Goal: Task Accomplishment & Management: Manage account settings

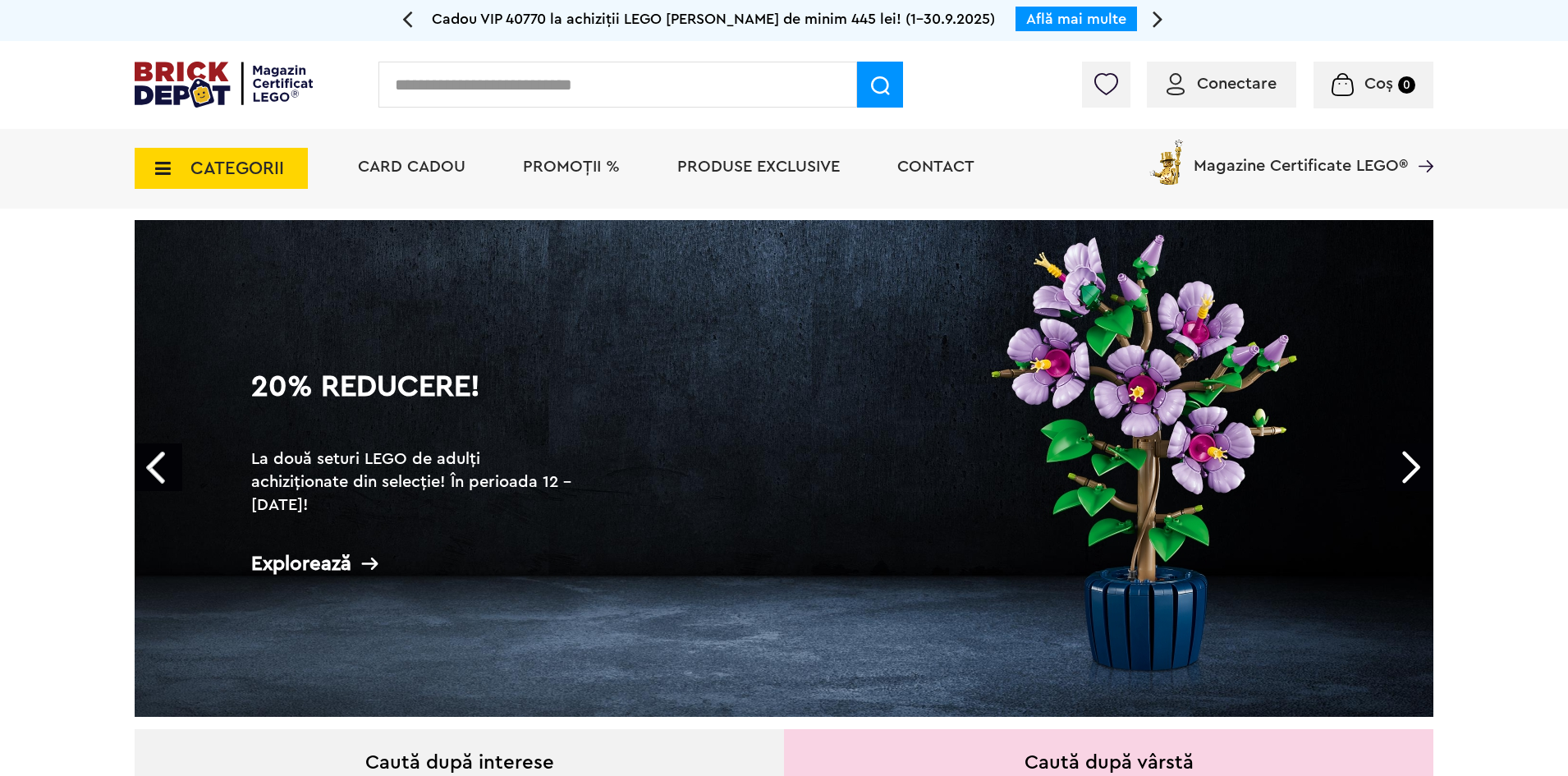
click at [1212, 72] on div "Conectare" at bounding box center [1221, 84] width 149 height 46
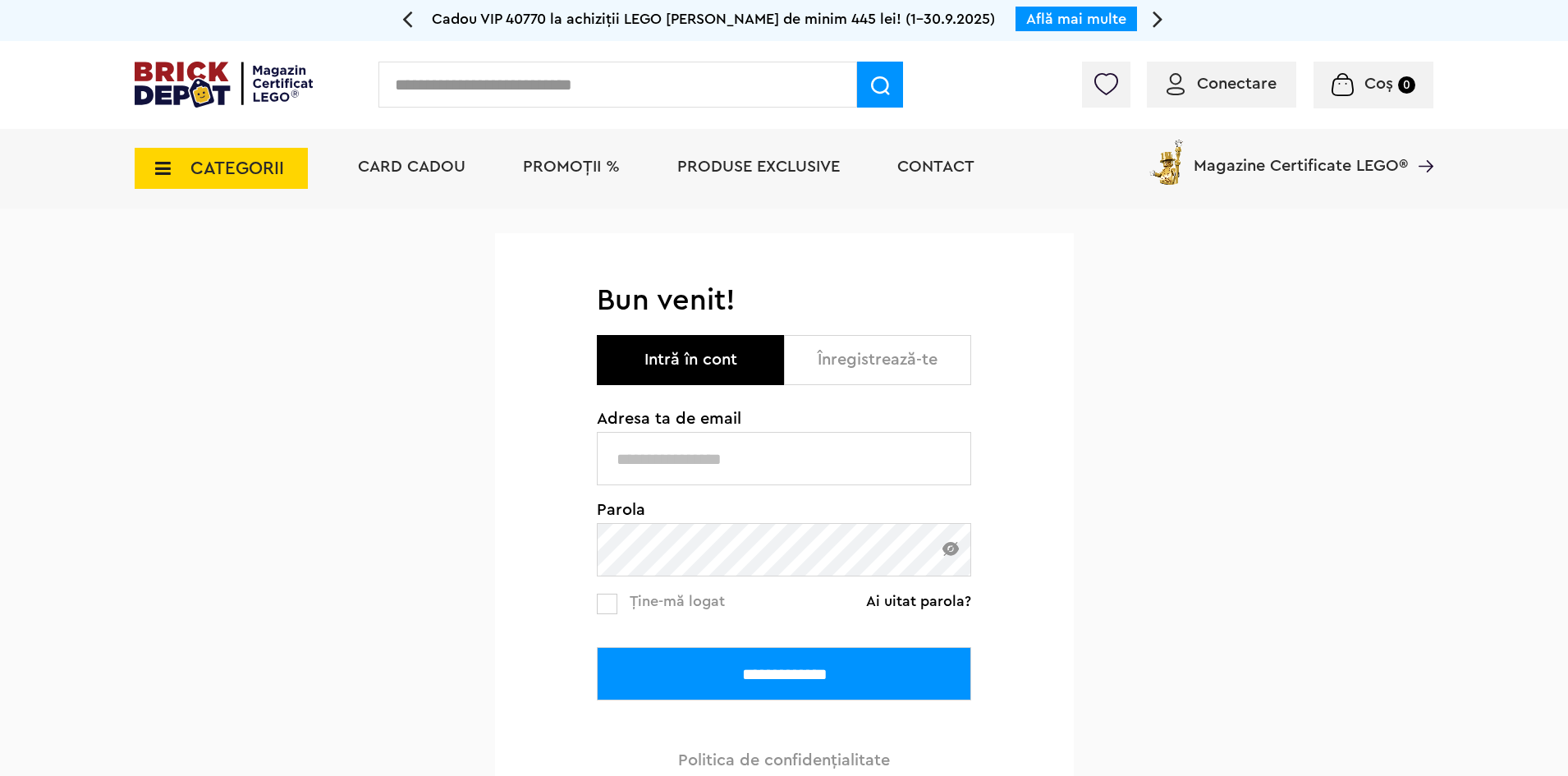
type input "**********"
click at [839, 680] on input "**********" at bounding box center [784, 674] width 374 height 53
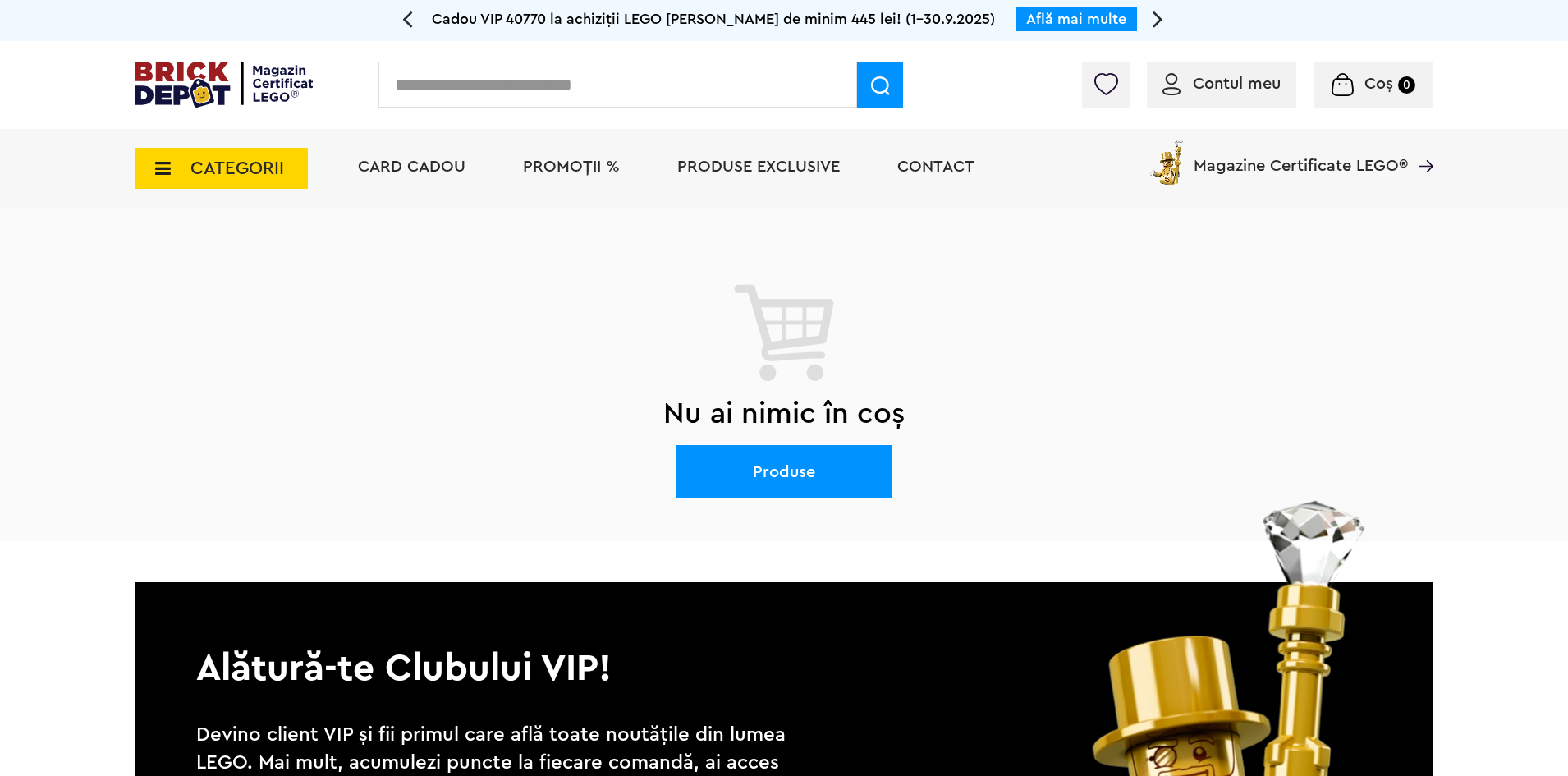
click at [271, 157] on span "CATEGORII" at bounding box center [221, 168] width 173 height 41
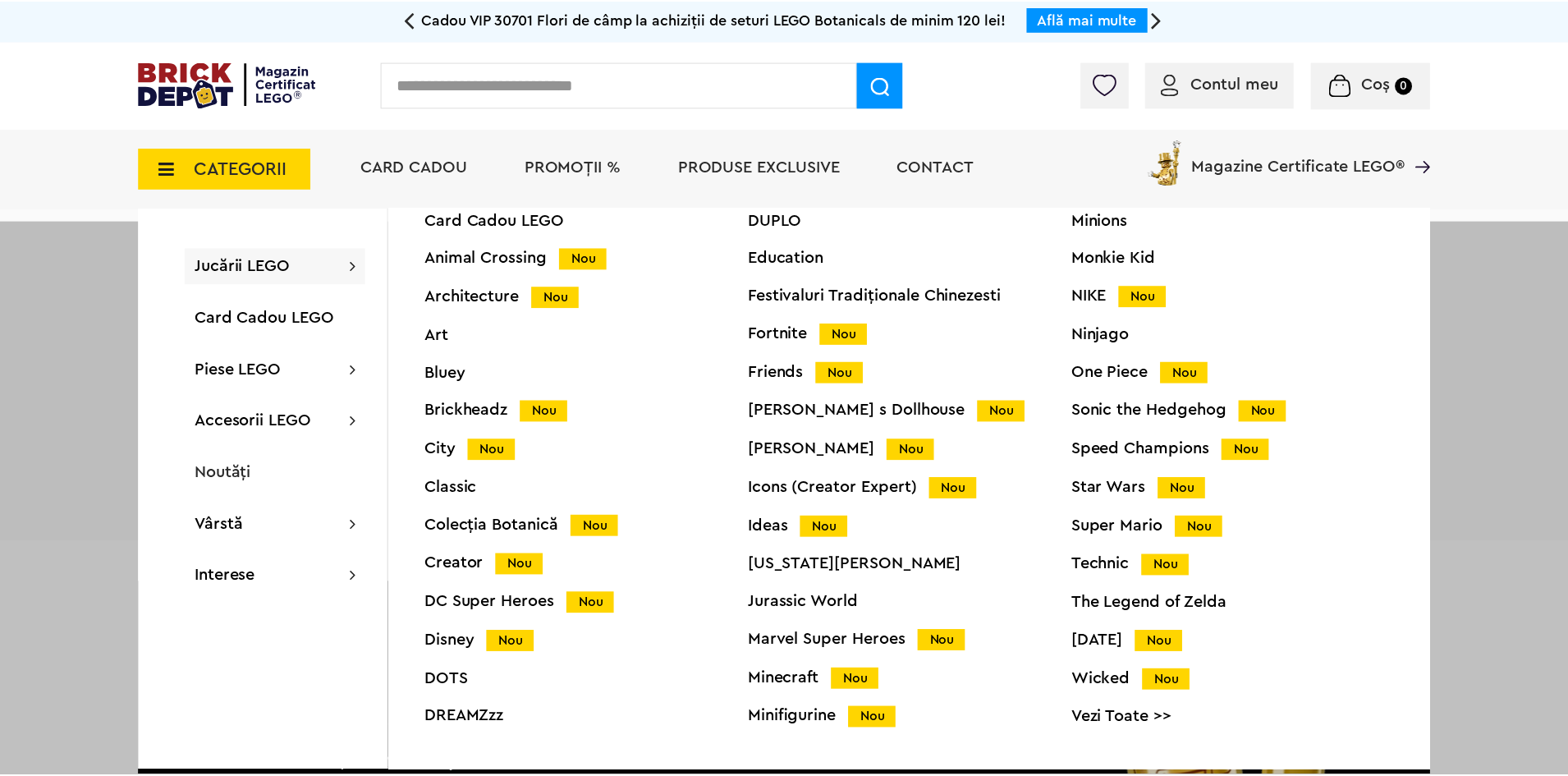
scroll to position [65, 0]
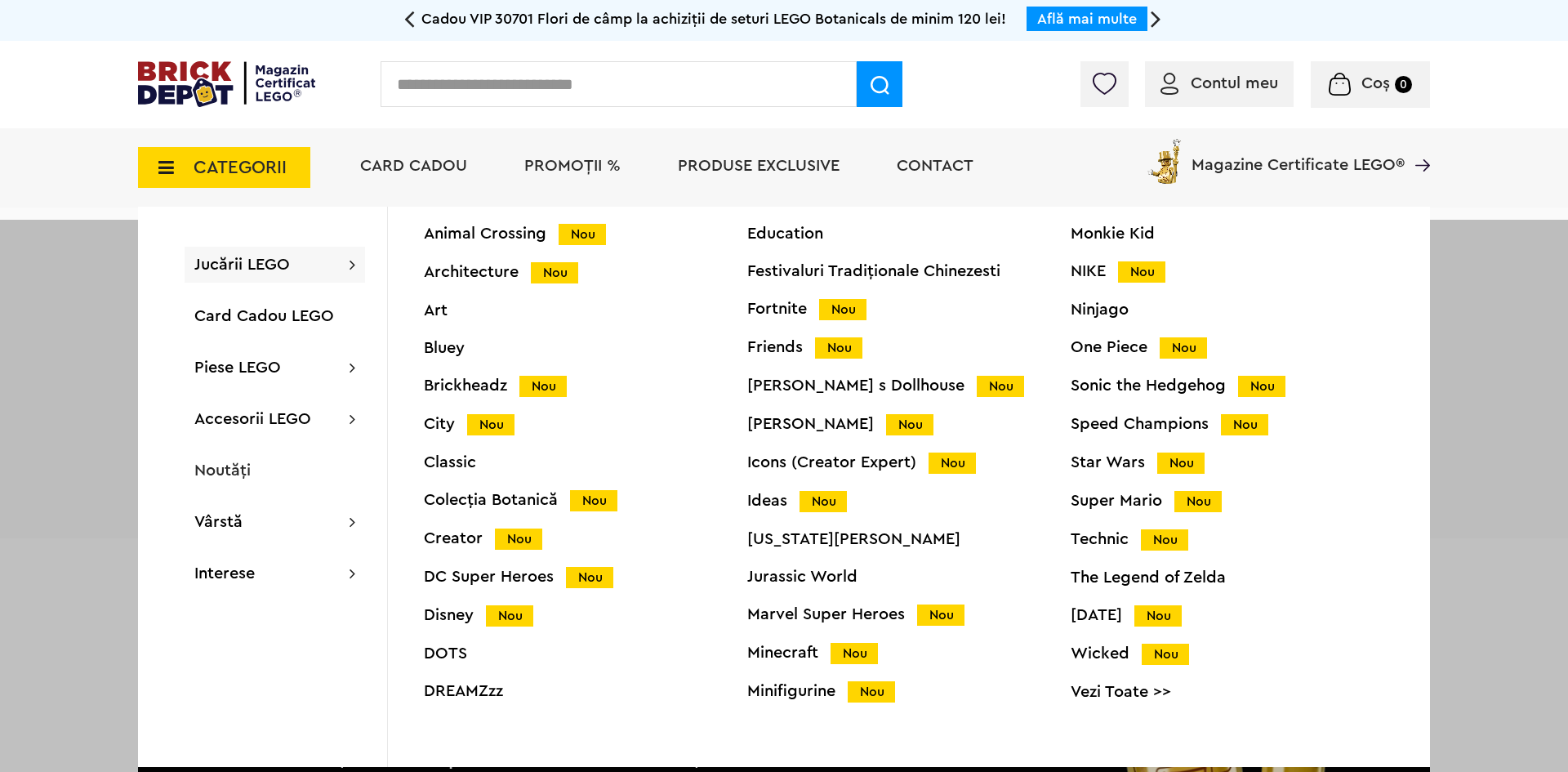
click at [880, 461] on div "Icons (Creator Expert) Nou" at bounding box center [908, 462] width 323 height 17
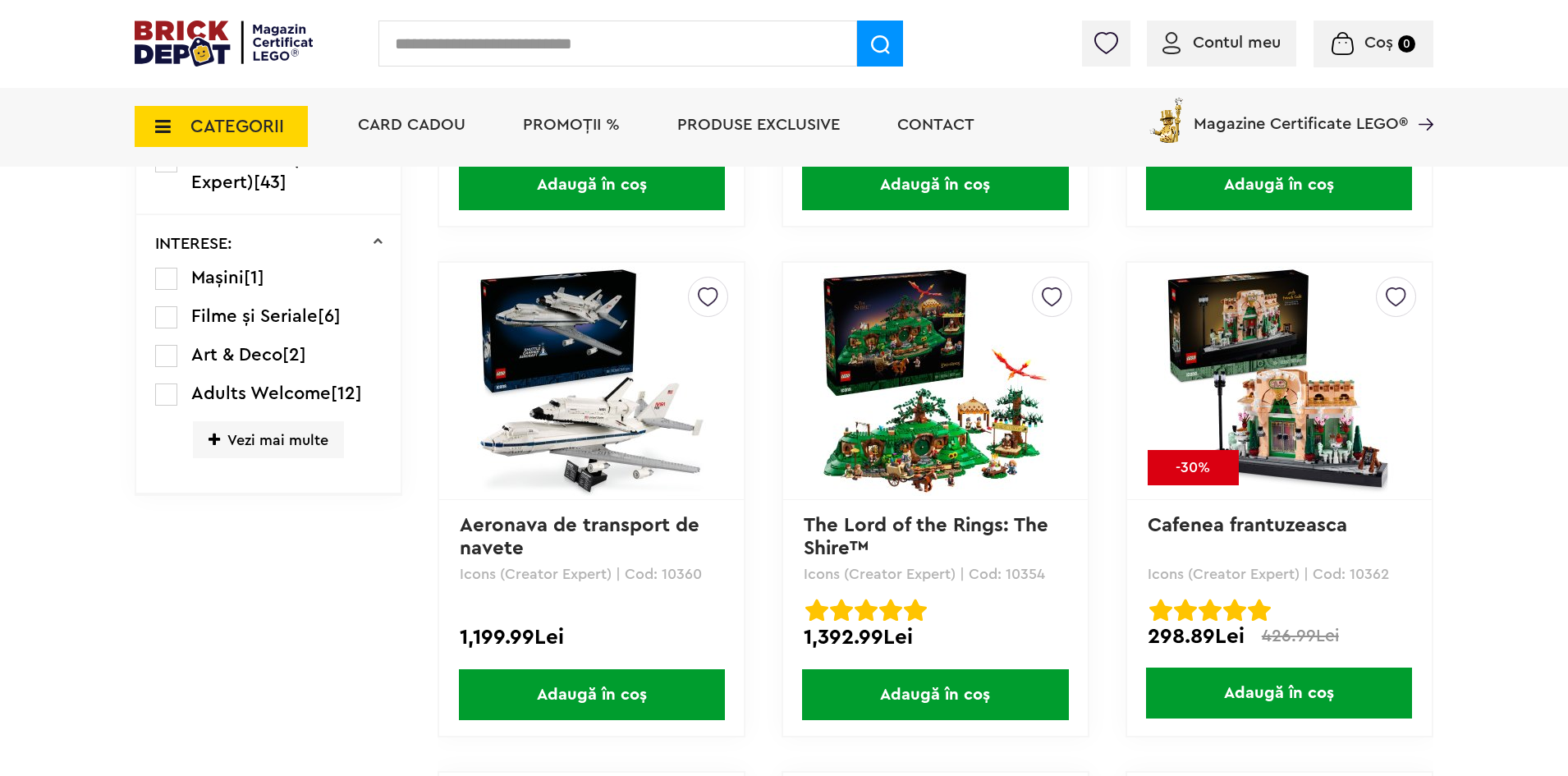
scroll to position [1314, 0]
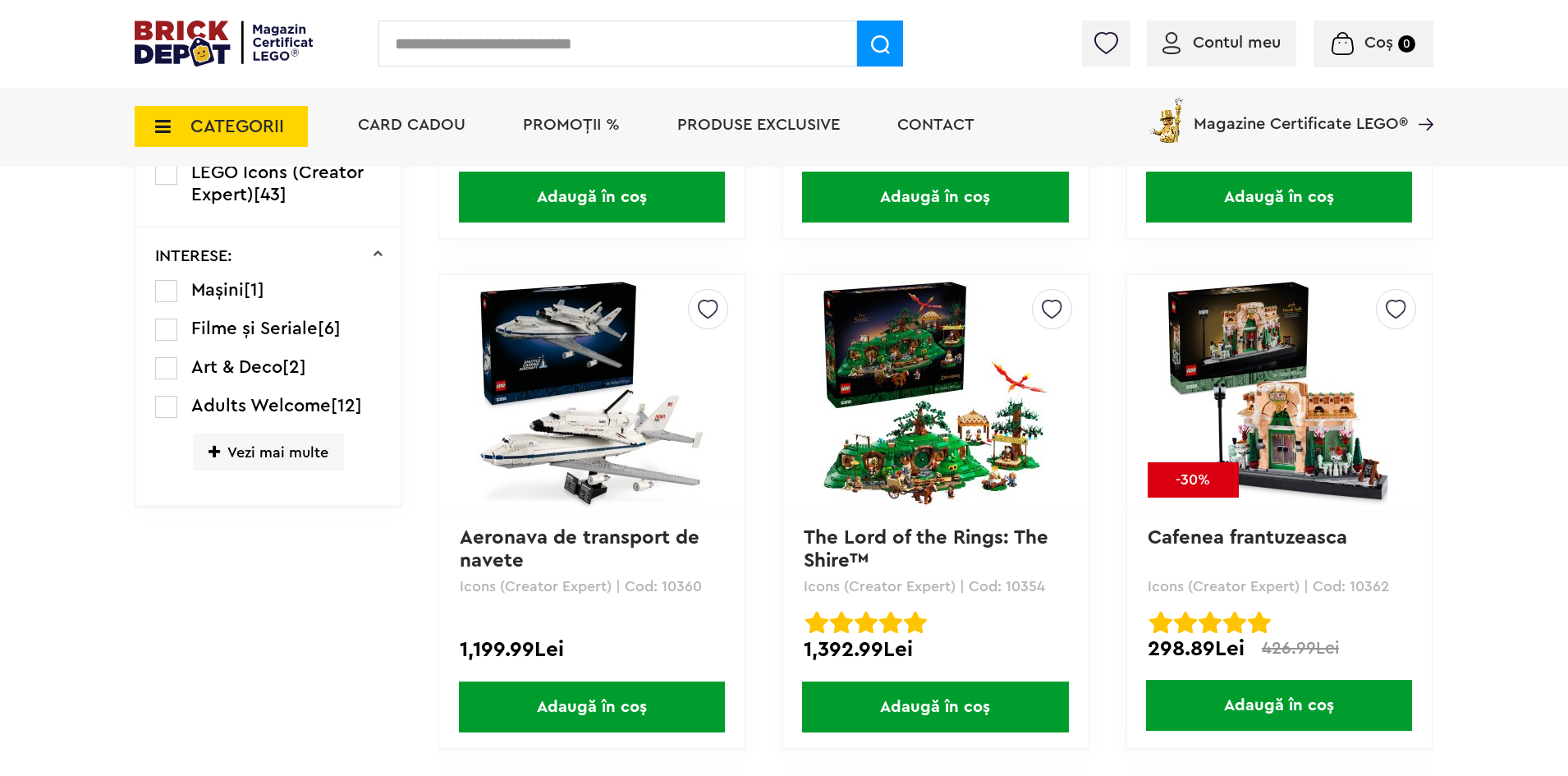
drag, startPoint x: 914, startPoint y: 337, endPoint x: 995, endPoint y: 340, distance: 81.1
click at [995, 340] on img at bounding box center [934, 393] width 230 height 230
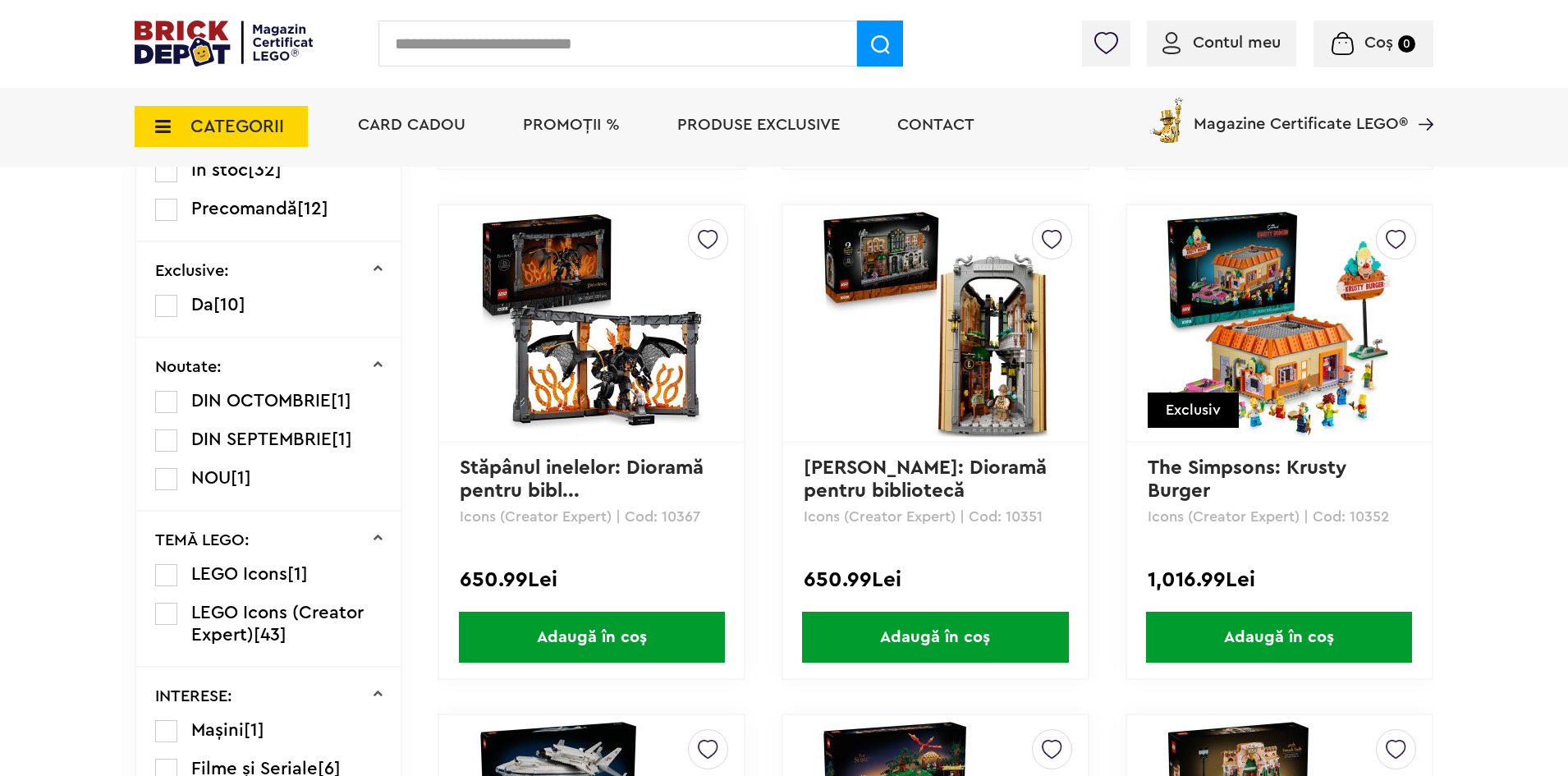
scroll to position [821, 0]
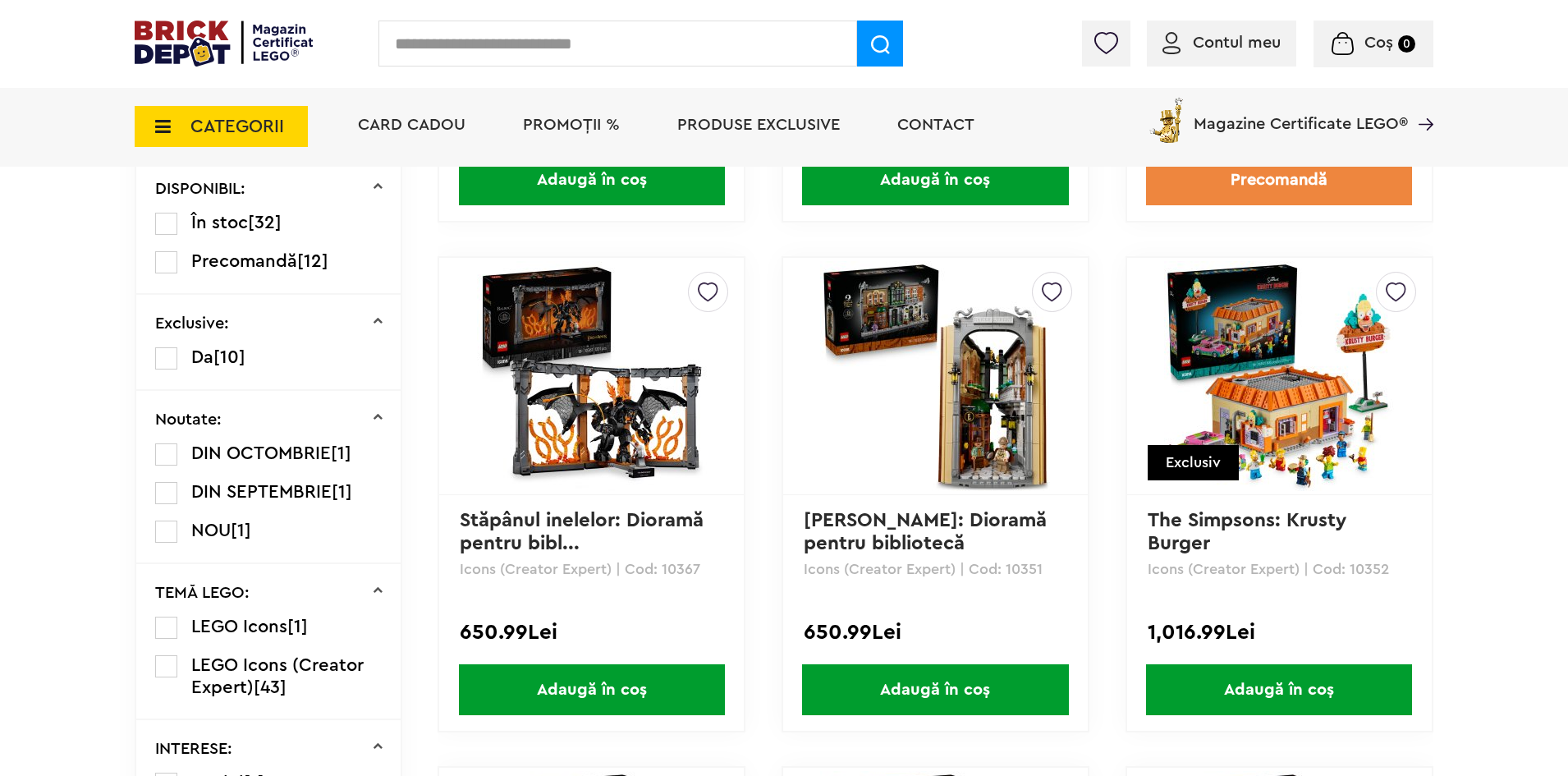
click at [1394, 286] on img at bounding box center [1395, 287] width 20 height 29
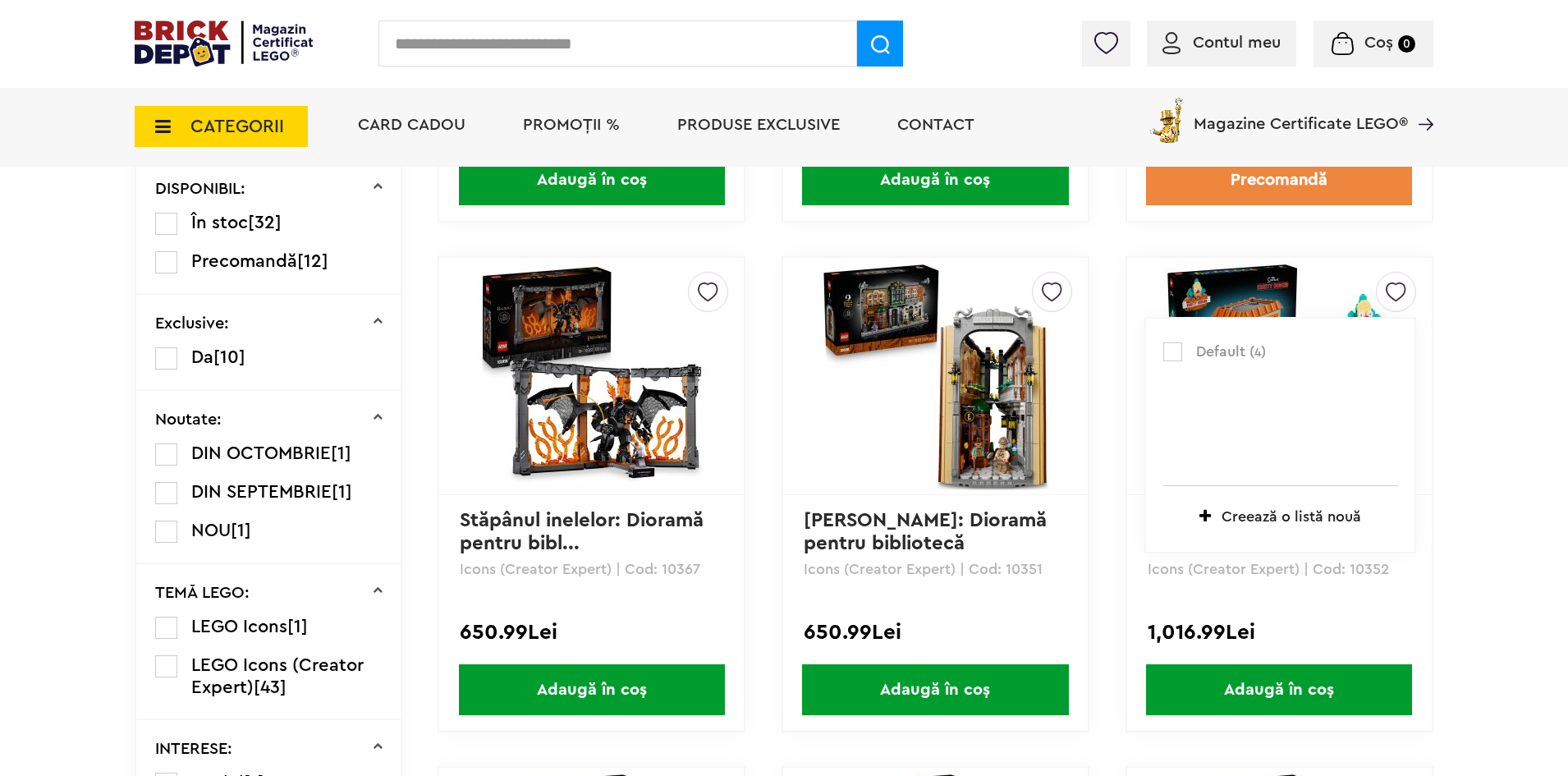
click at [1169, 349] on label at bounding box center [1172, 352] width 19 height 19
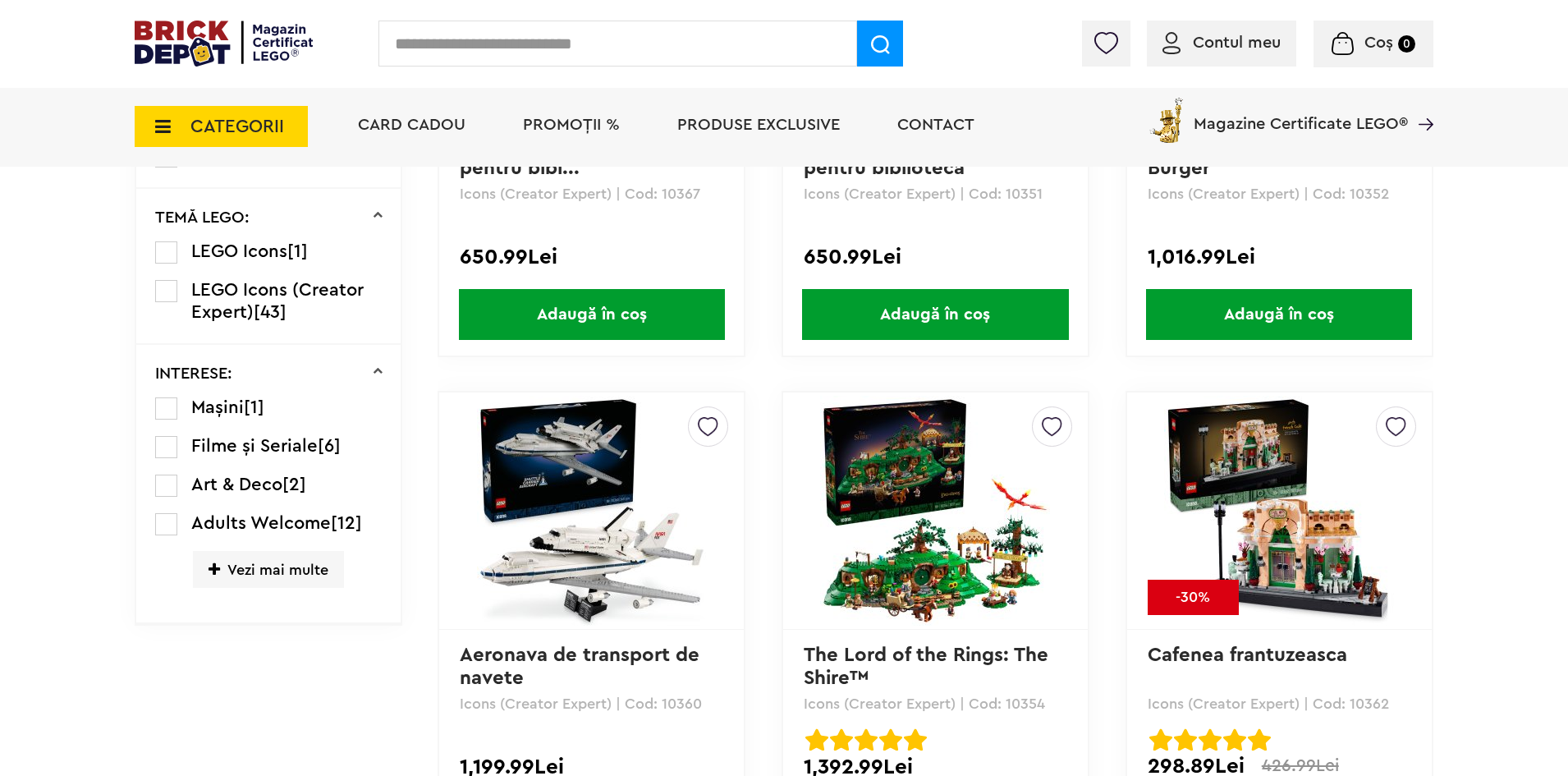
scroll to position [1396, 0]
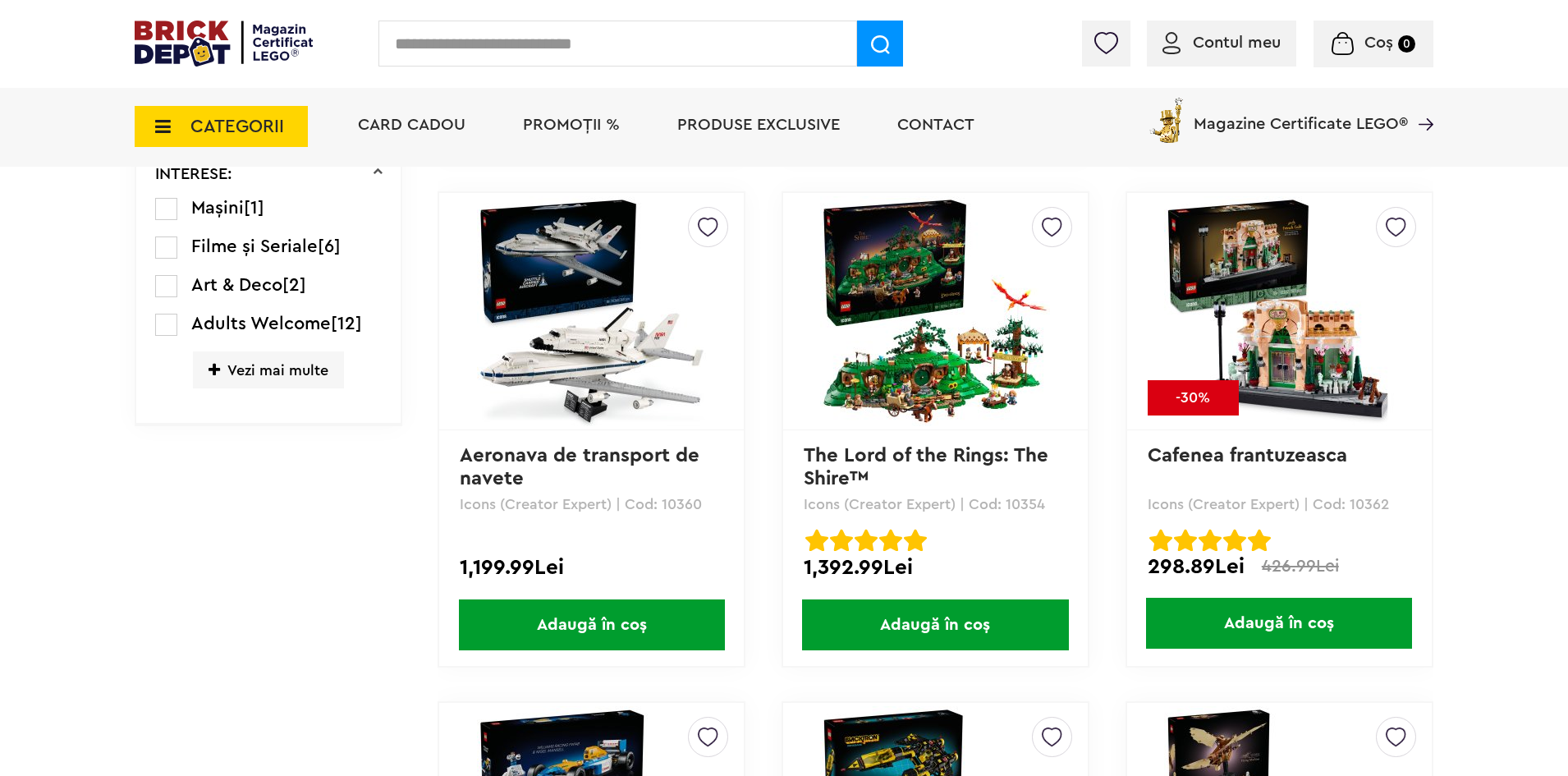
click at [1054, 226] on img at bounding box center [1052, 222] width 20 height 29
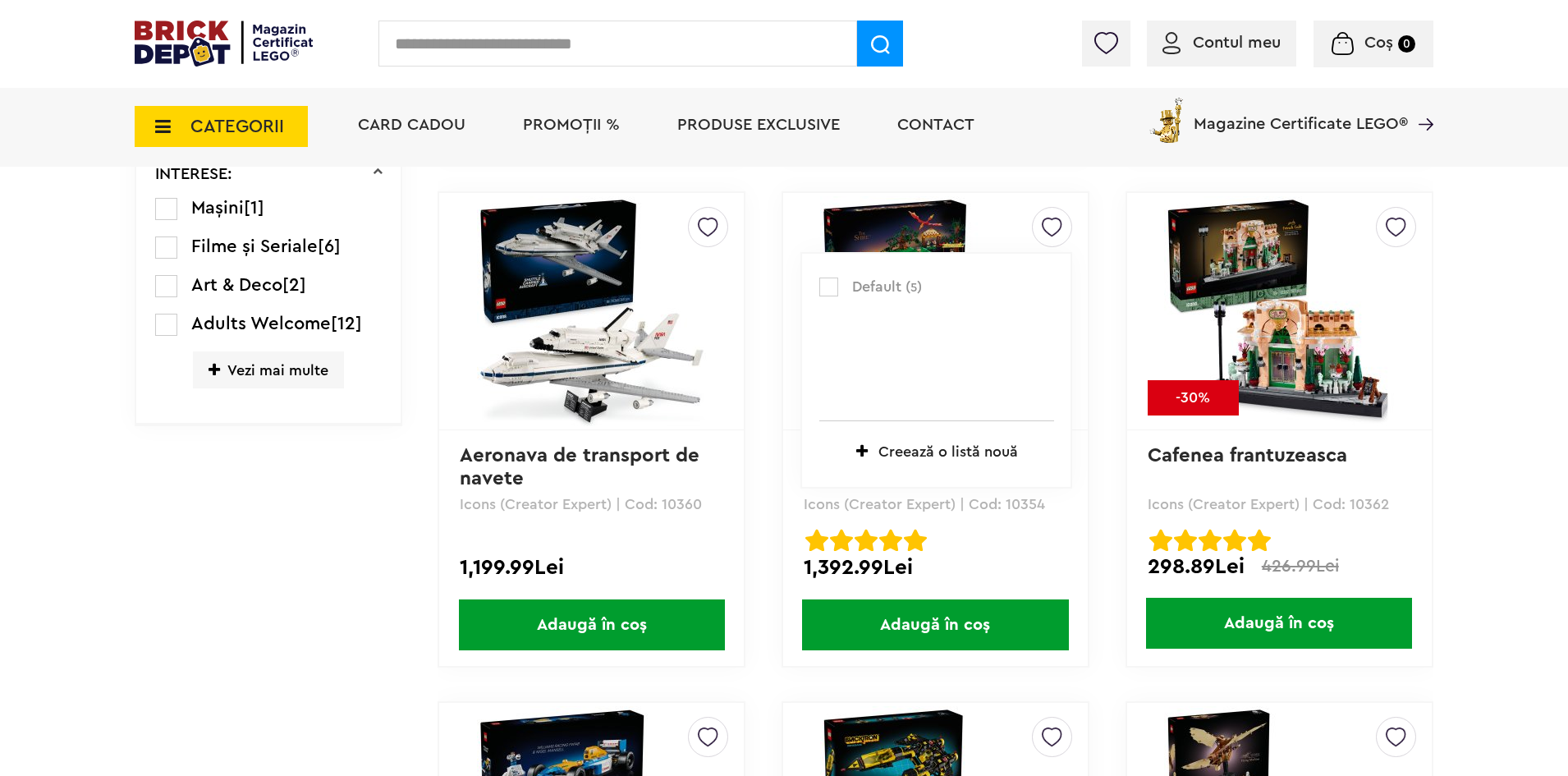
click at [826, 283] on label at bounding box center [828, 287] width 19 height 19
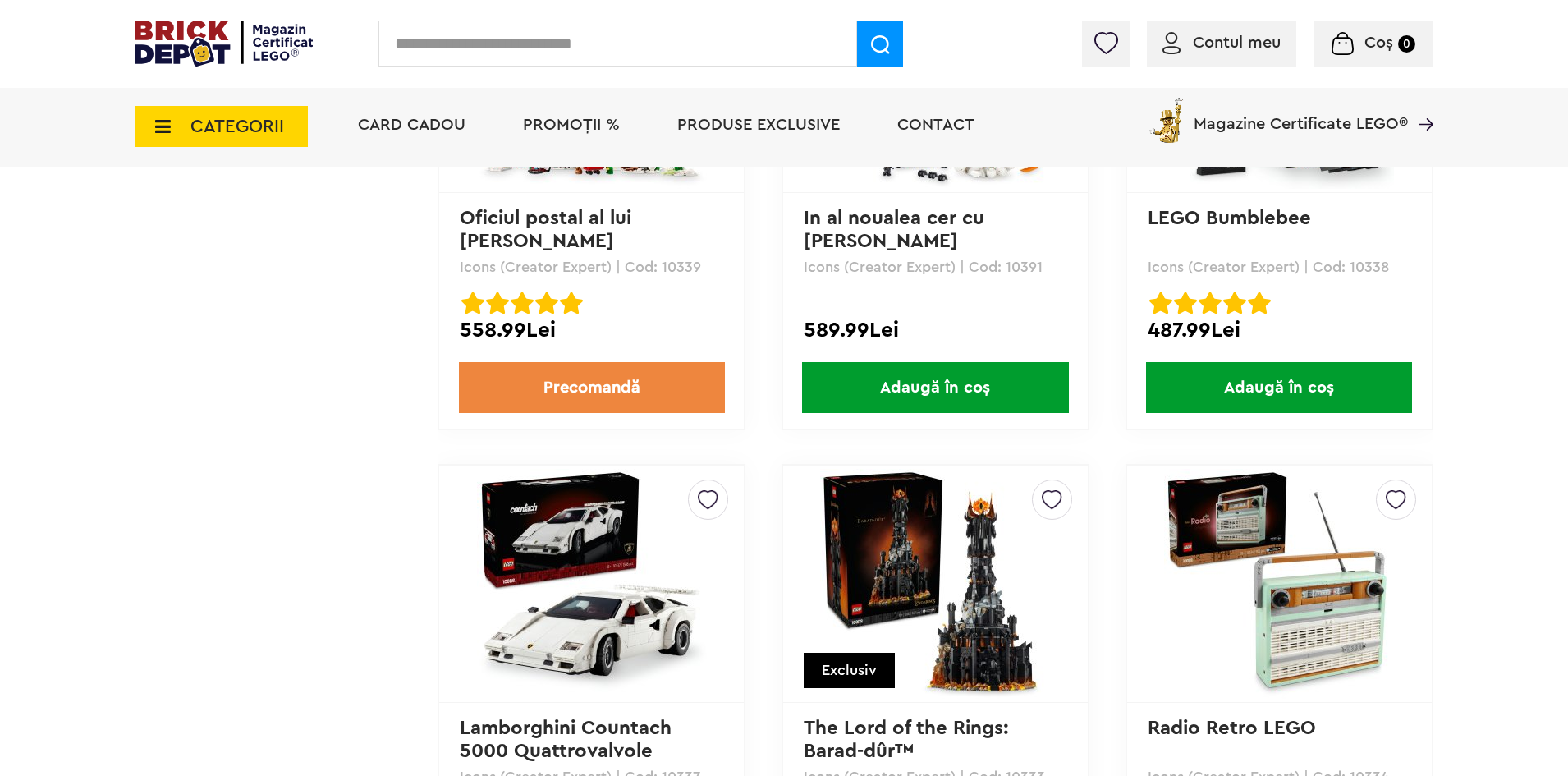
scroll to position [3285, 0]
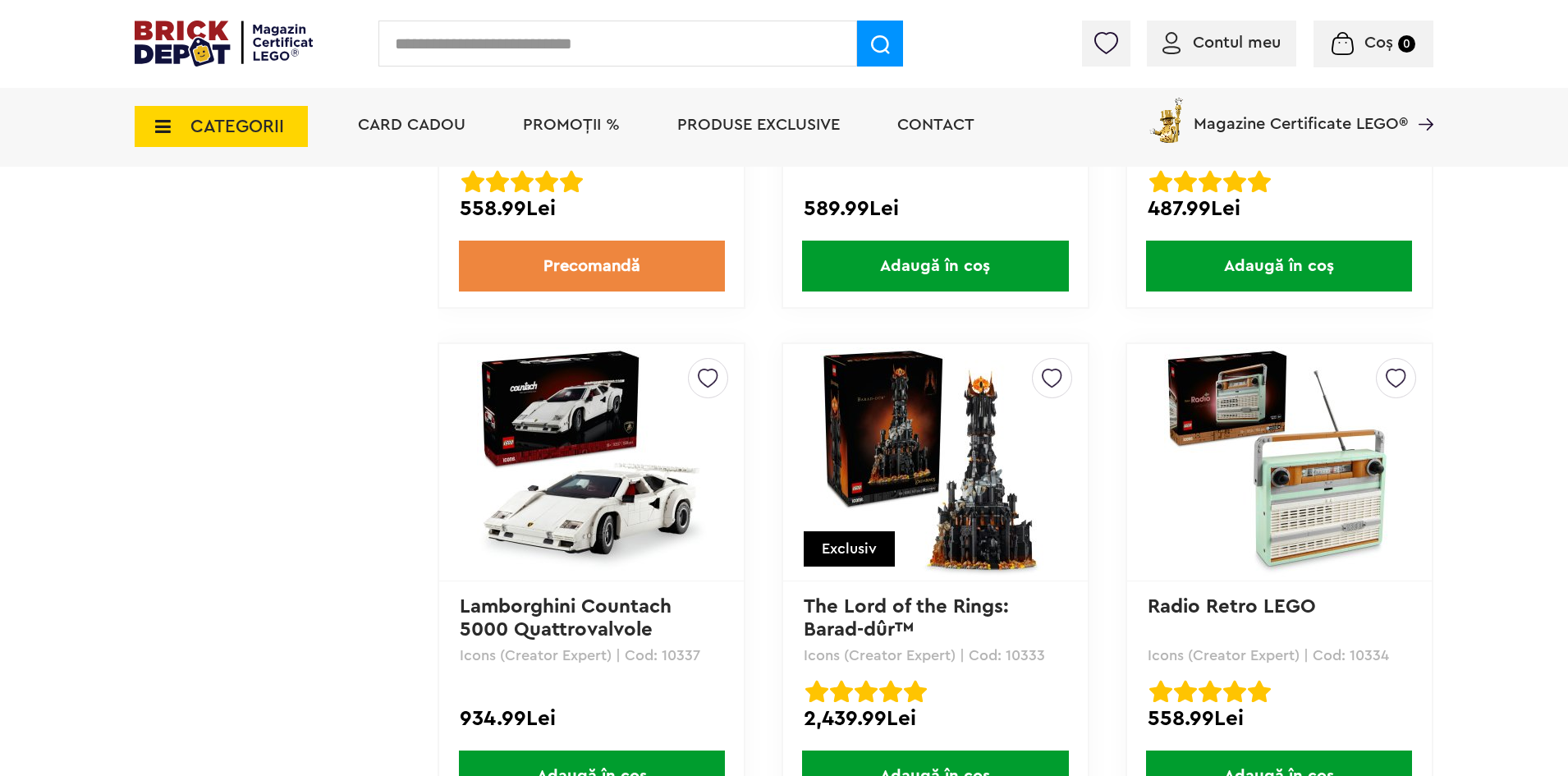
click at [1044, 376] on img at bounding box center [1052, 373] width 20 height 29
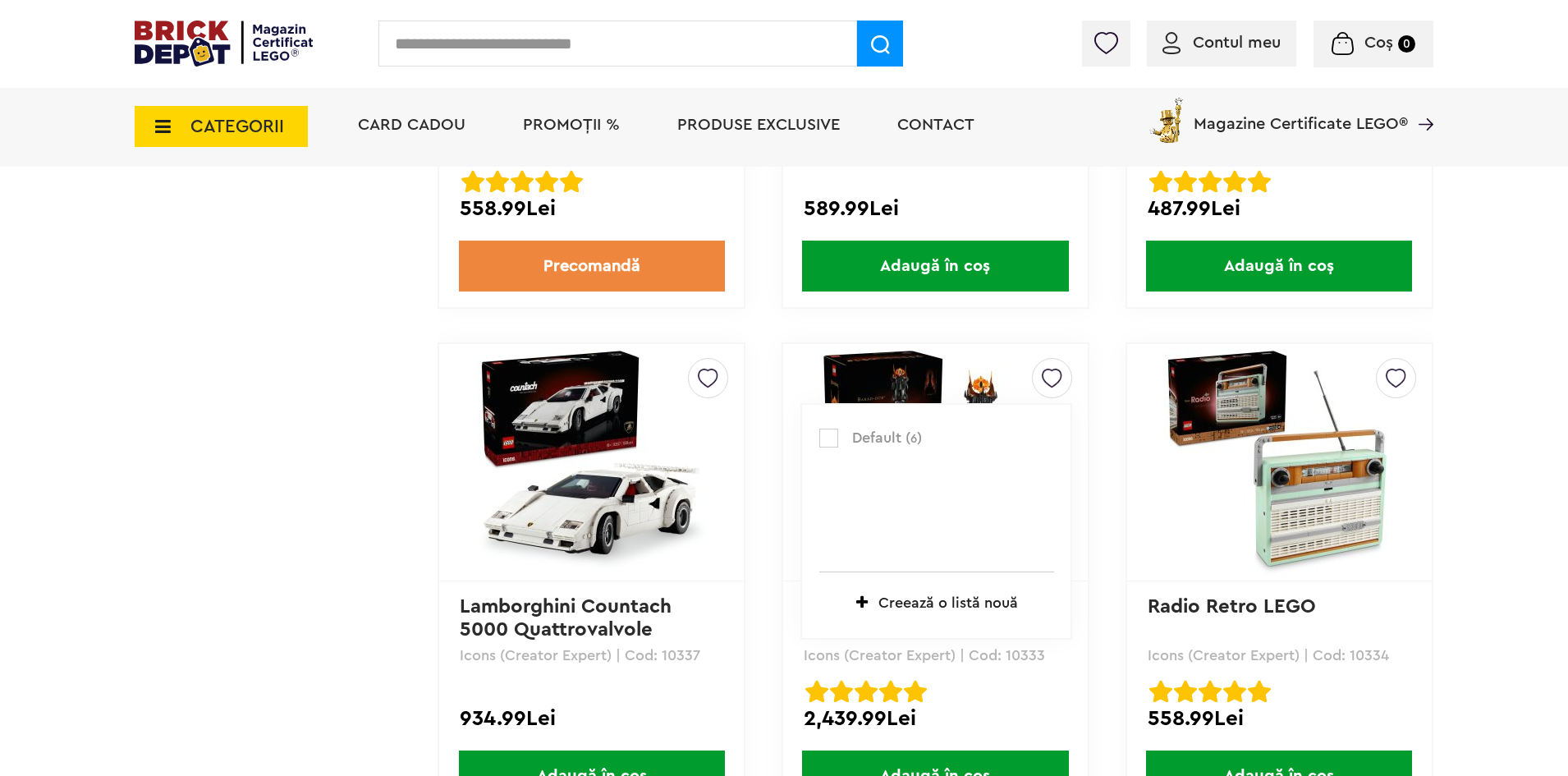
click at [839, 432] on p "Default ( 6 )" at bounding box center [936, 439] width 235 height 21
click at [832, 433] on label at bounding box center [828, 438] width 19 height 19
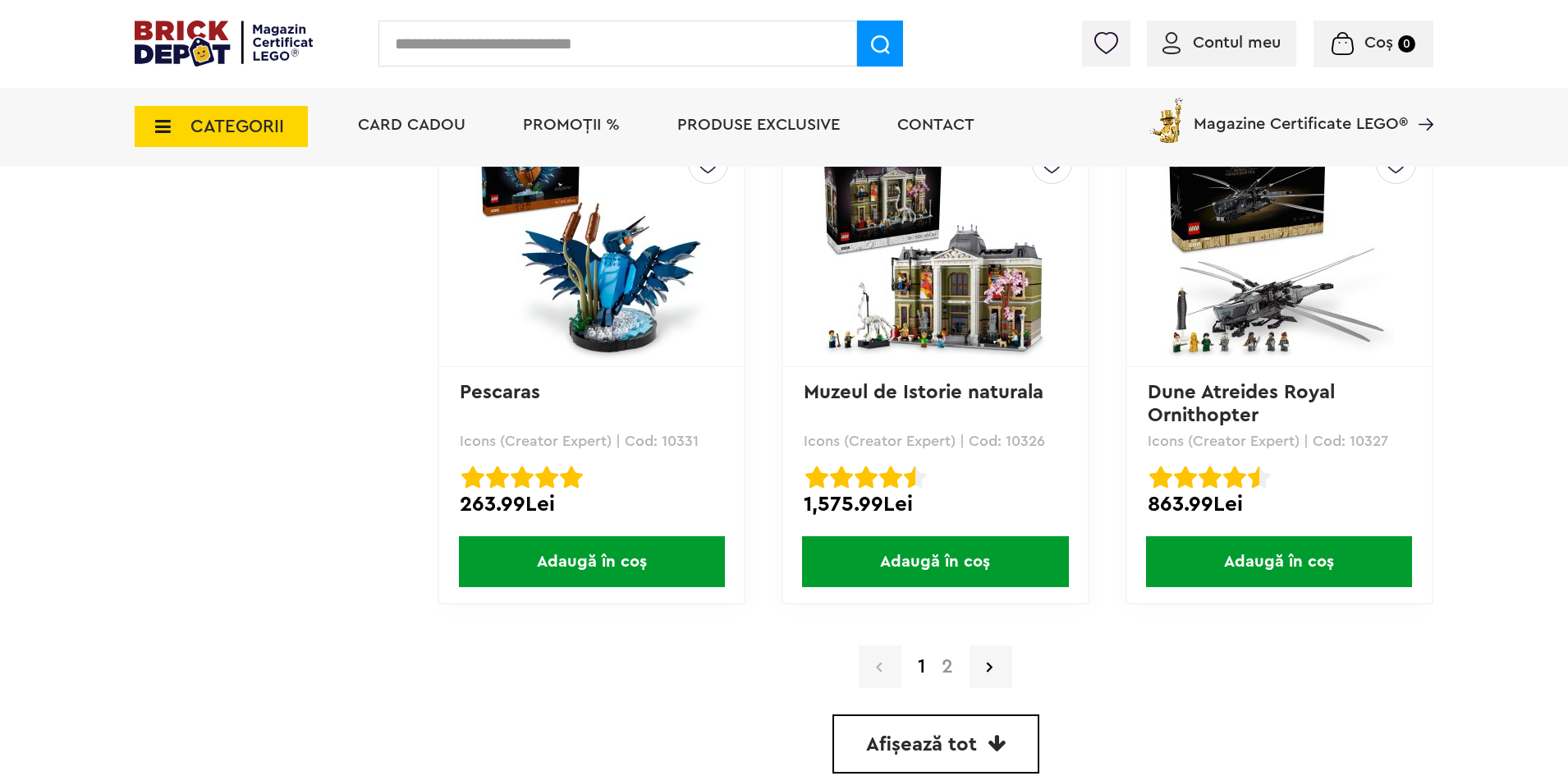
scroll to position [4681, 0]
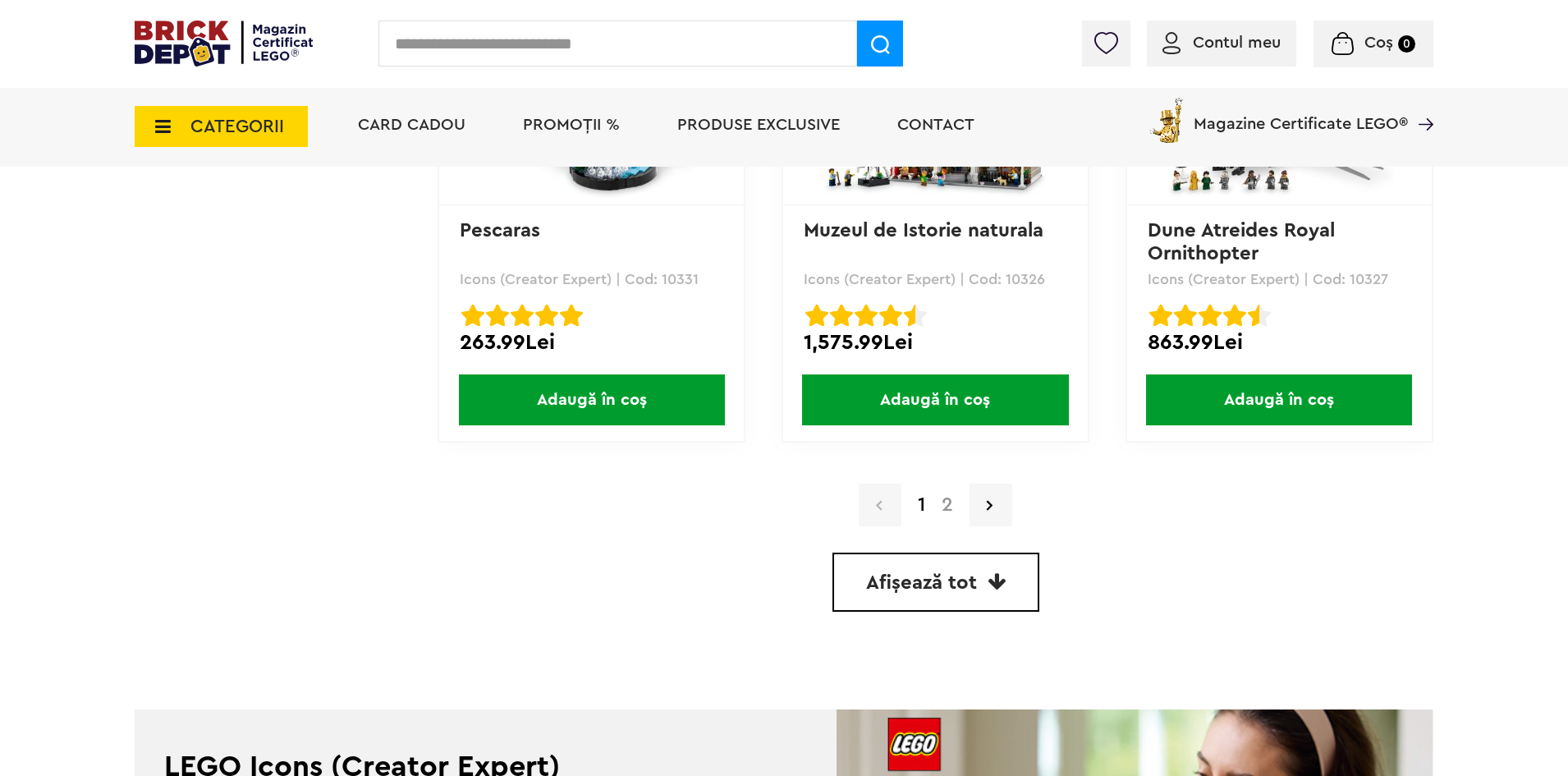
click at [945, 502] on link "2" at bounding box center [947, 505] width 28 height 20
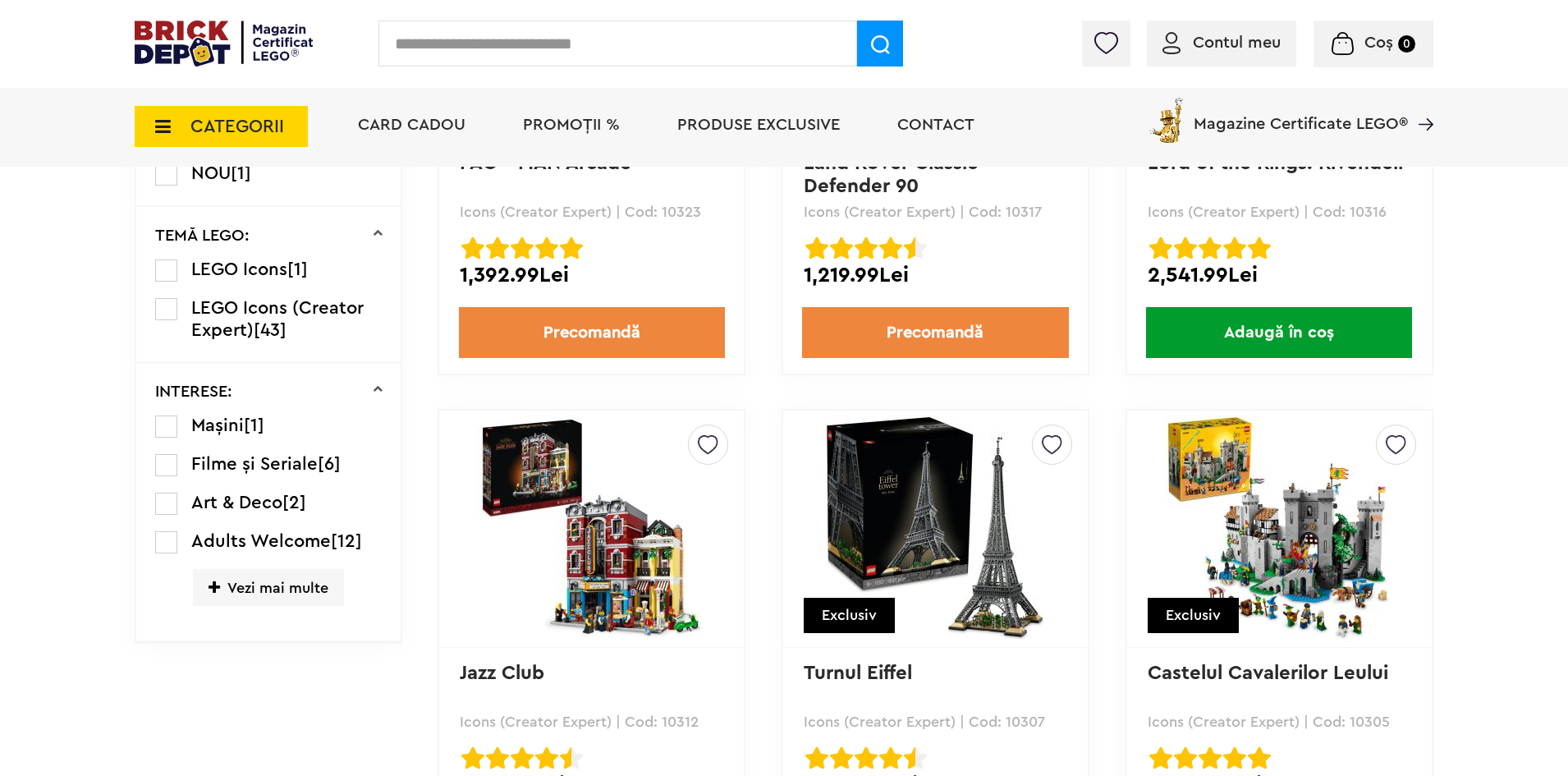
scroll to position [903, 0]
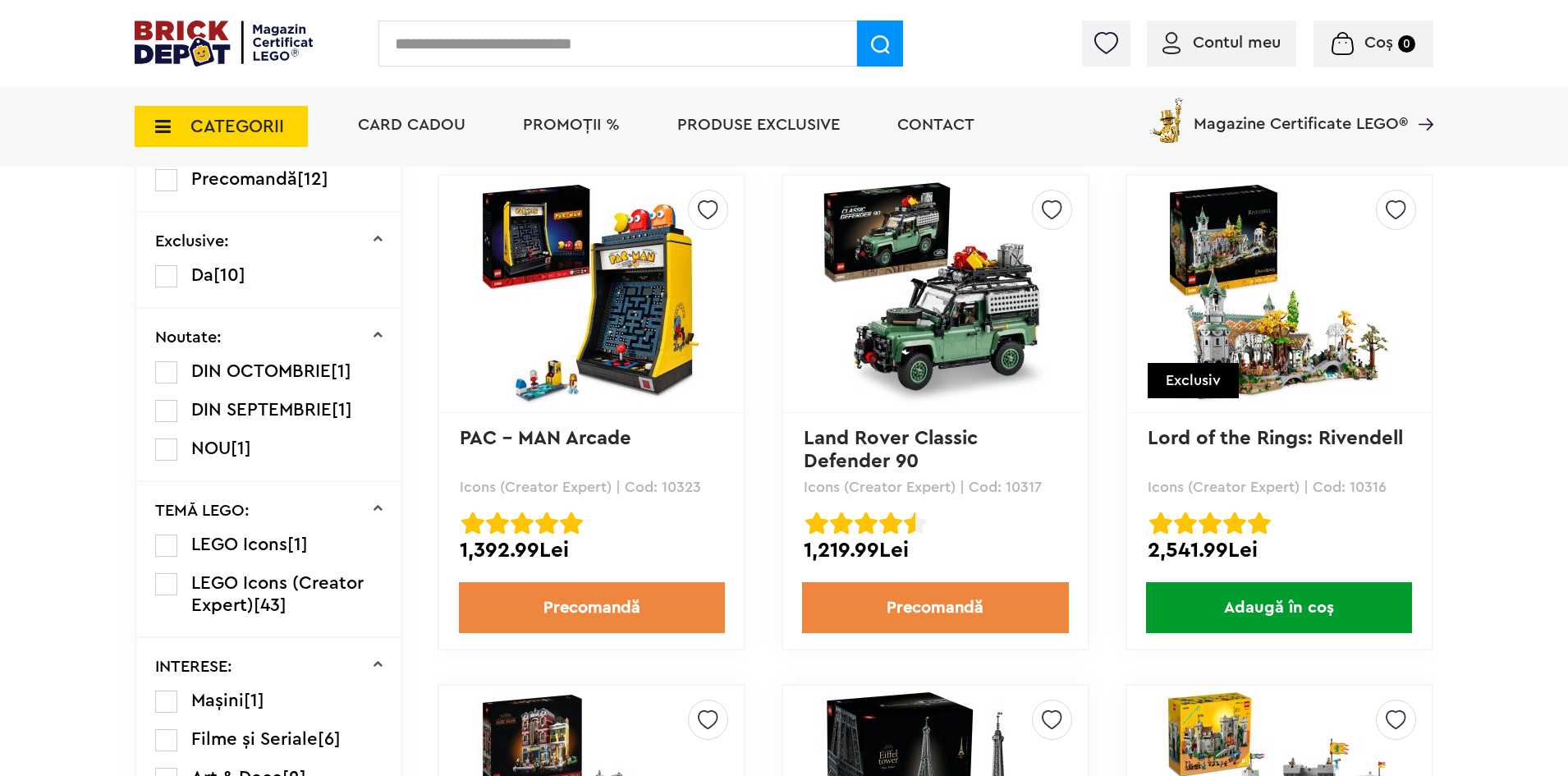
click at [1108, 54] on div at bounding box center [1106, 44] width 49 height 46
click at [1107, 53] on img at bounding box center [1106, 43] width 23 height 22
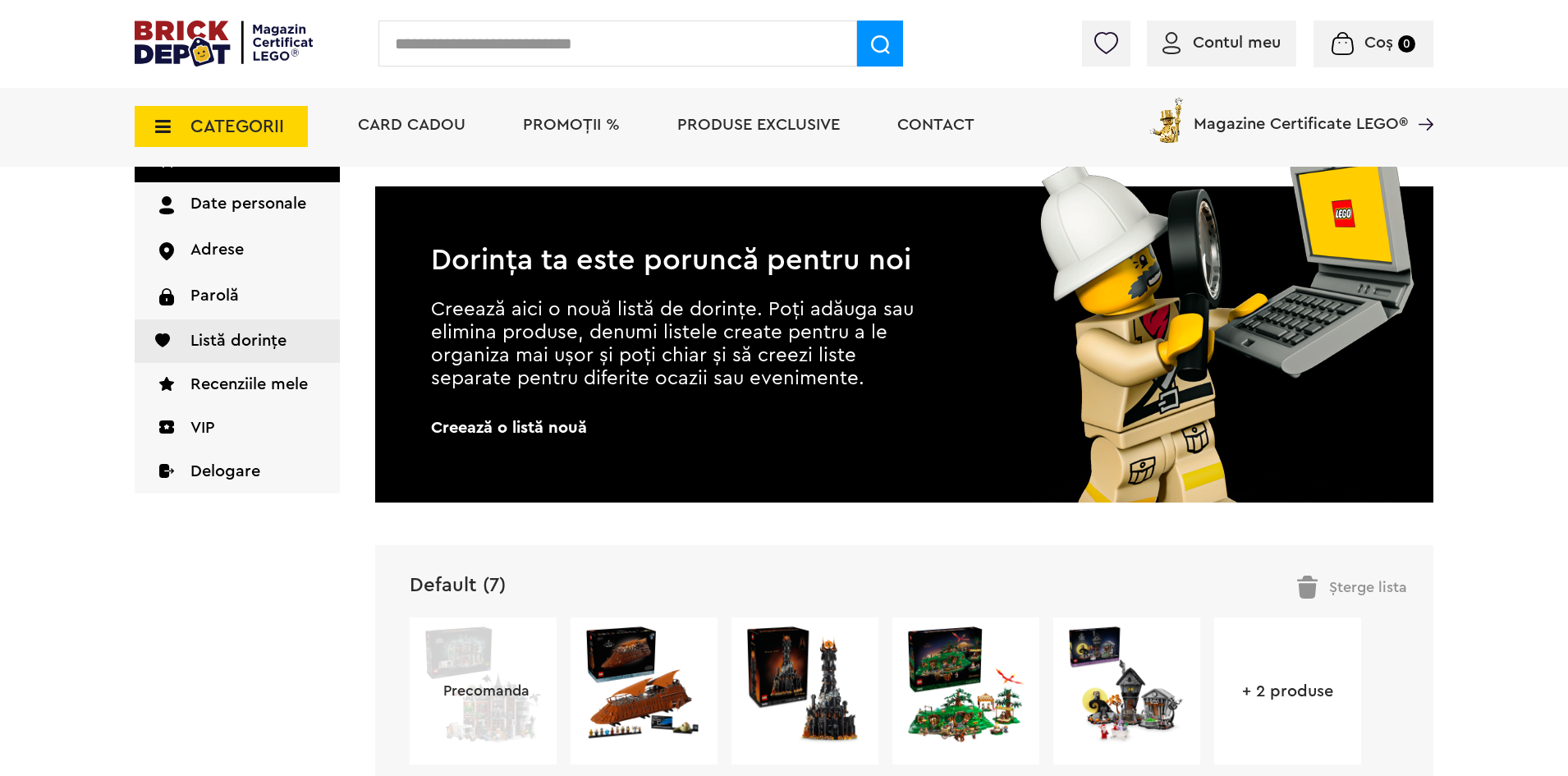
scroll to position [410, 0]
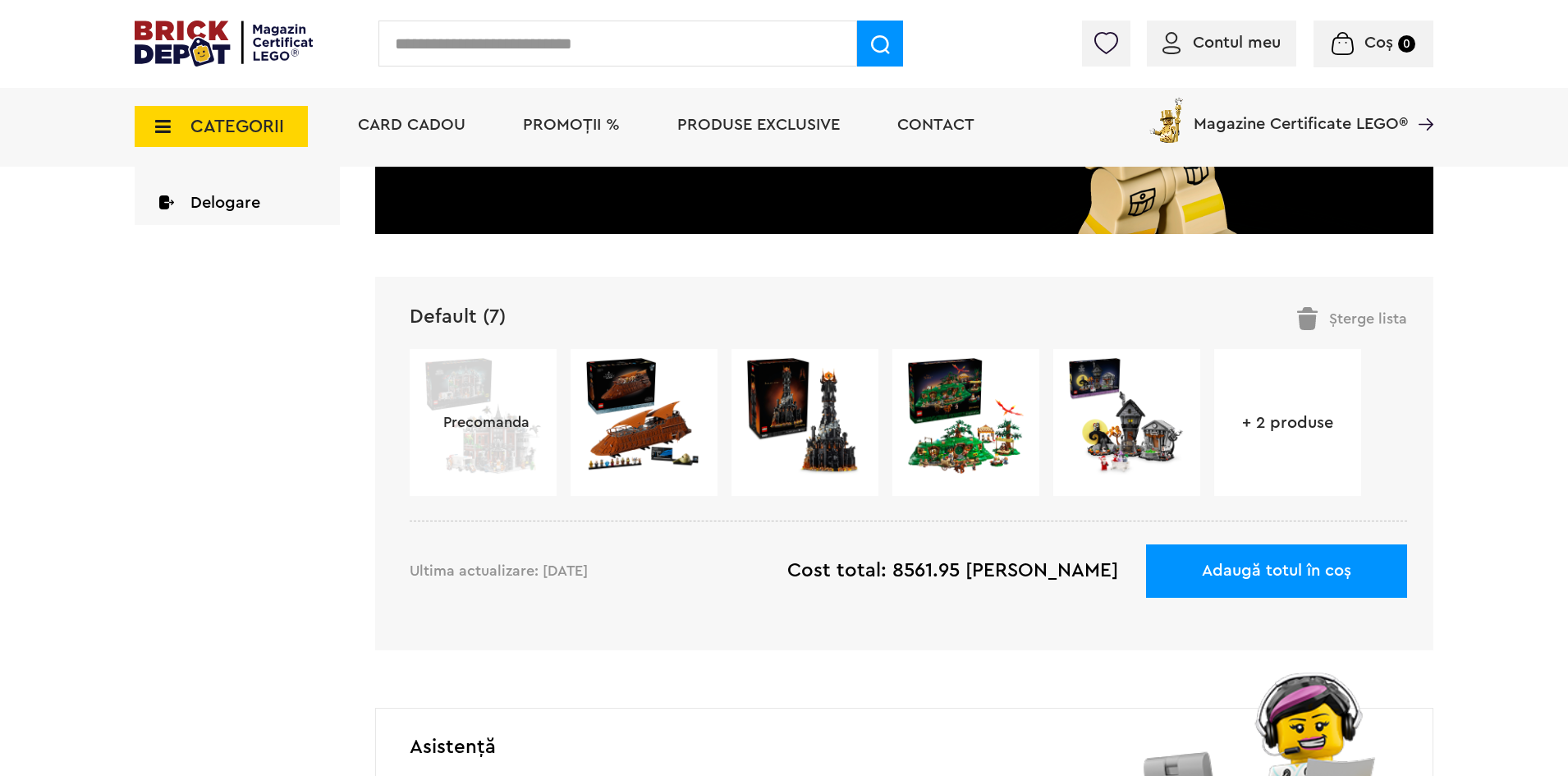
click at [1353, 317] on div "Șterge lista" at bounding box center [1351, 319] width 110 height 23
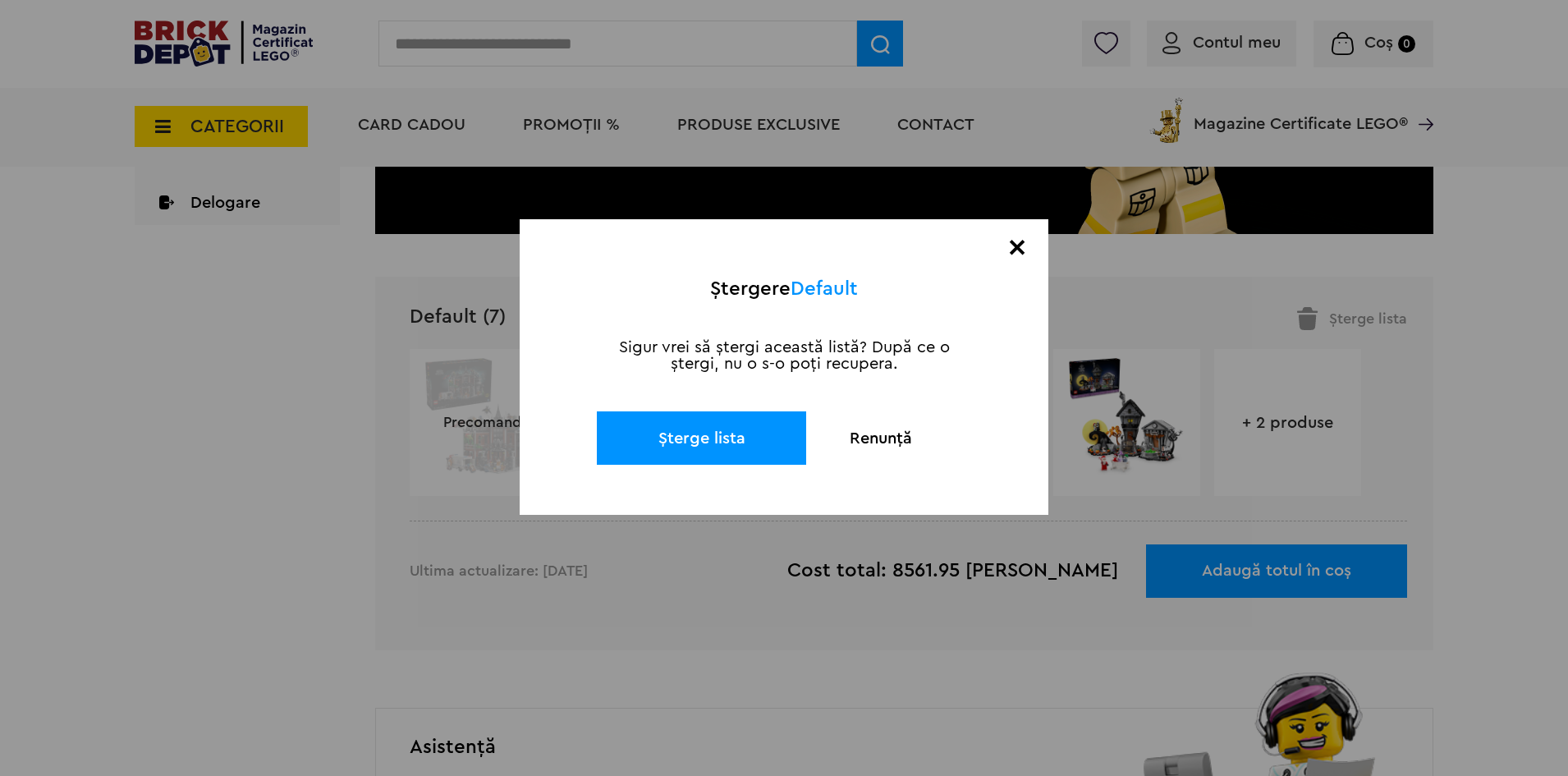
click at [704, 430] on button "Șterge lista" at bounding box center [701, 438] width 209 height 53
